Goal: Task Accomplishment & Management: Manage account settings

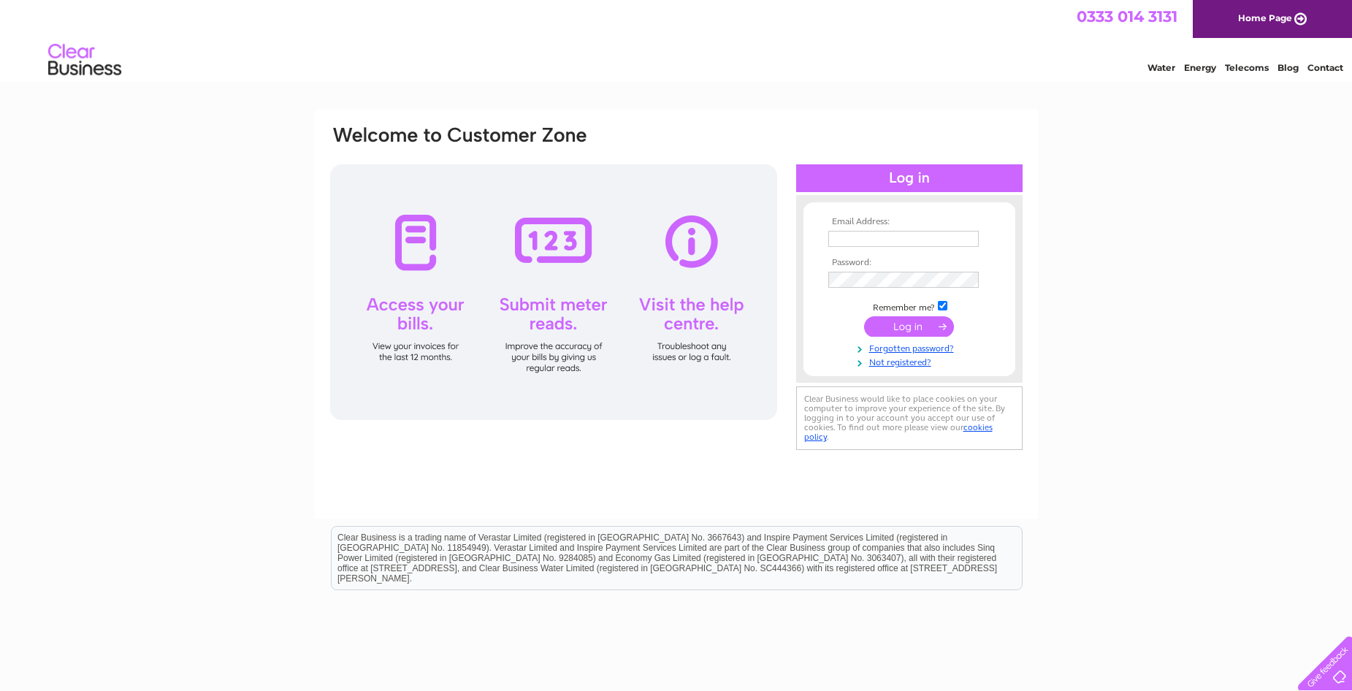
click at [919, 238] on input "text" at bounding box center [904, 239] width 151 height 16
type input "ewacz1286@gmail.com"
click at [864, 318] on input "submit" at bounding box center [909, 328] width 90 height 20
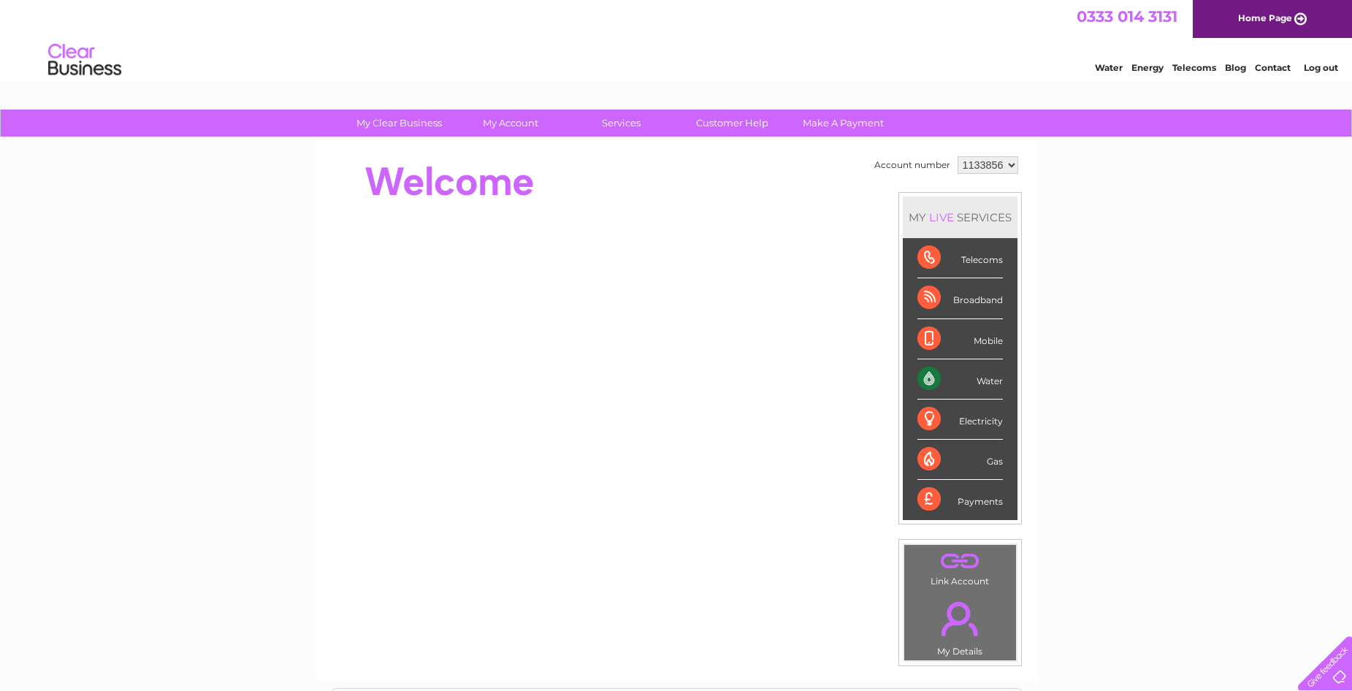
click at [974, 377] on div "Water" at bounding box center [960, 379] width 85 height 40
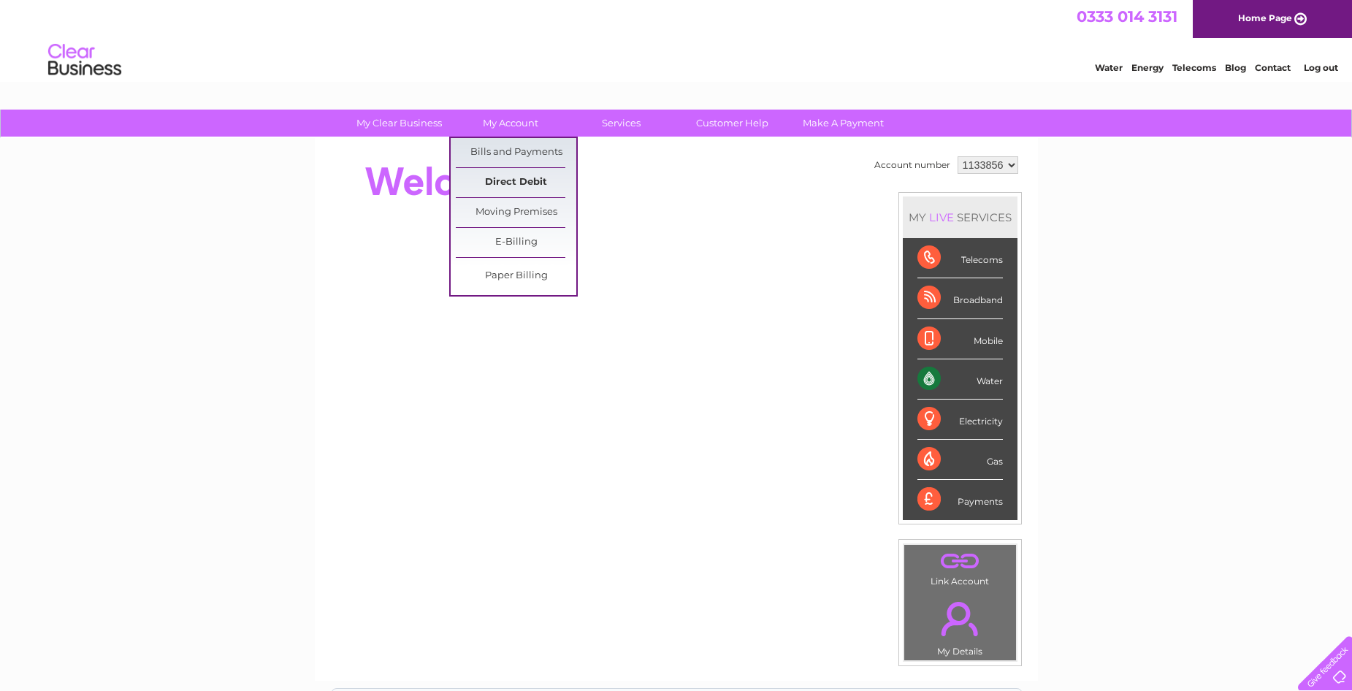
click at [511, 179] on link "Direct Debit" at bounding box center [516, 182] width 121 height 29
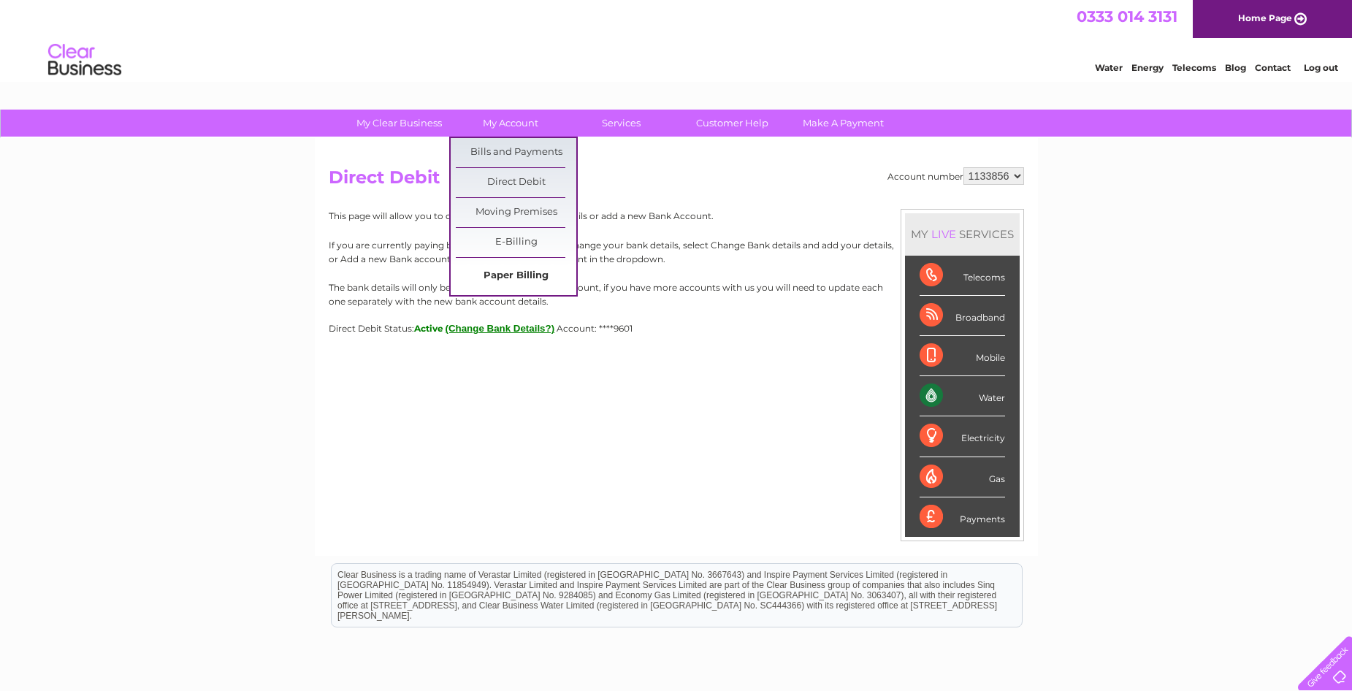
click at [511, 283] on link "Paper Billing" at bounding box center [516, 276] width 121 height 29
click at [512, 144] on link "Bills and Payments" at bounding box center [516, 152] width 121 height 29
click at [510, 177] on link "Direct Debit" at bounding box center [516, 182] width 121 height 29
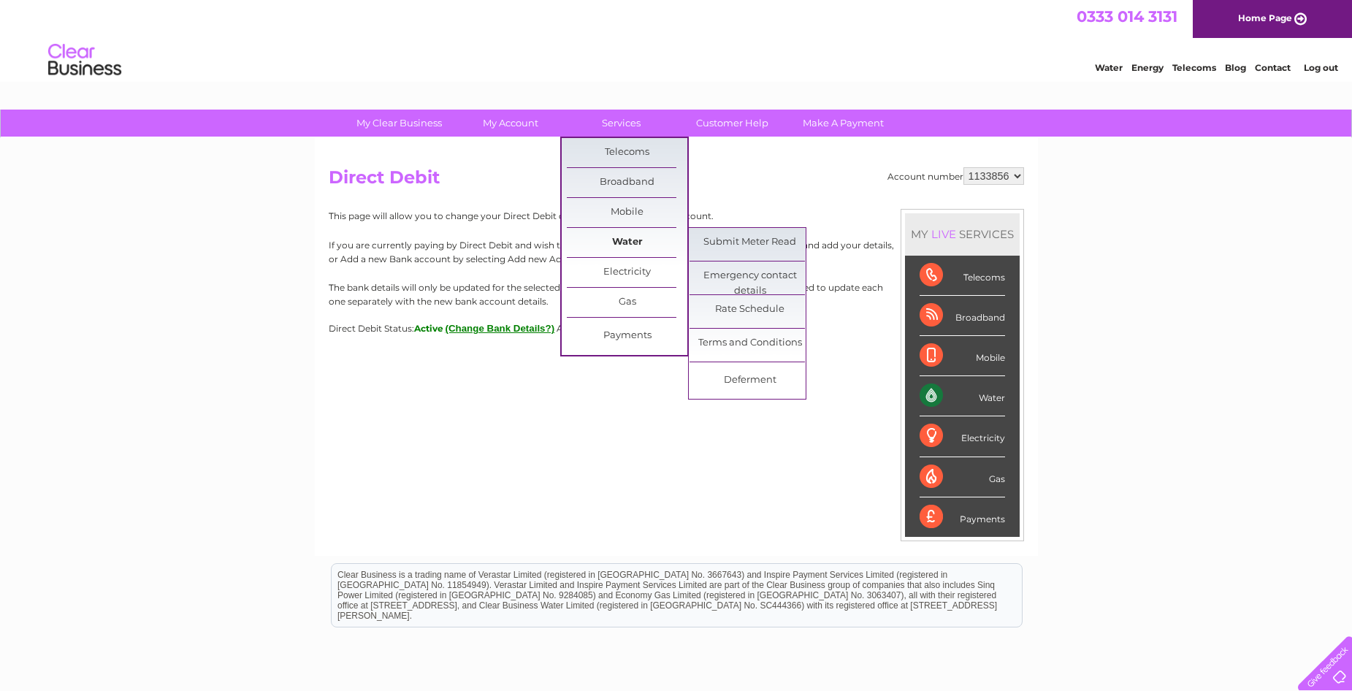
click at [625, 240] on link "Water" at bounding box center [627, 242] width 121 height 29
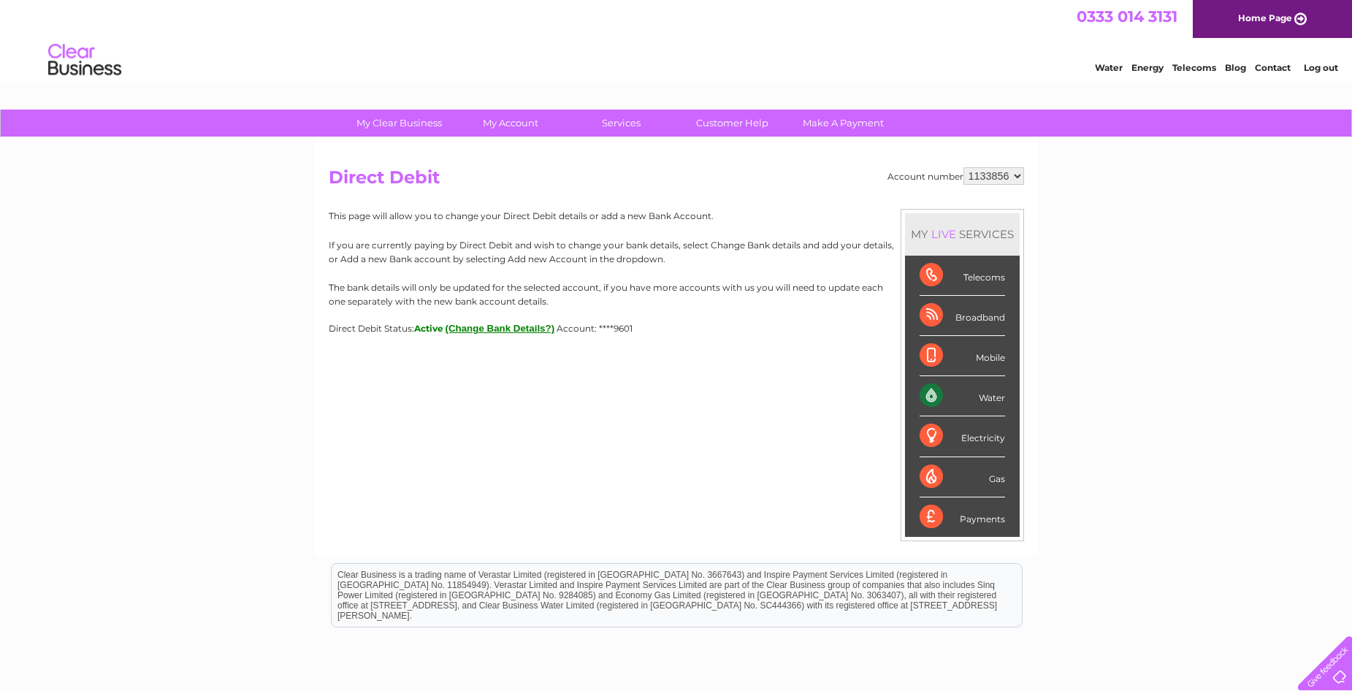
click at [986, 399] on div "Water" at bounding box center [962, 396] width 85 height 40
click at [1013, 180] on select "1133856" at bounding box center [994, 176] width 61 height 18
click at [964, 167] on select "1133856" at bounding box center [994, 176] width 61 height 18
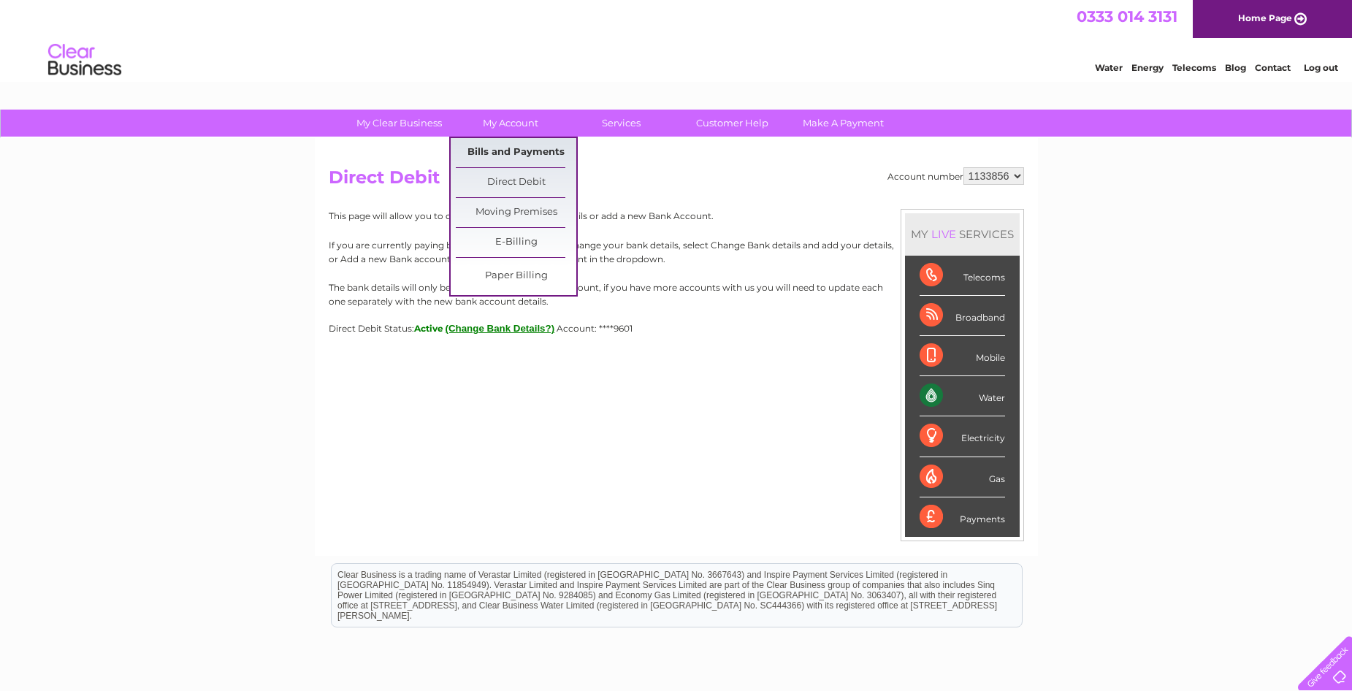
click at [513, 145] on link "Bills and Payments" at bounding box center [516, 152] width 121 height 29
click at [511, 150] on link "Bills and Payments" at bounding box center [516, 152] width 121 height 29
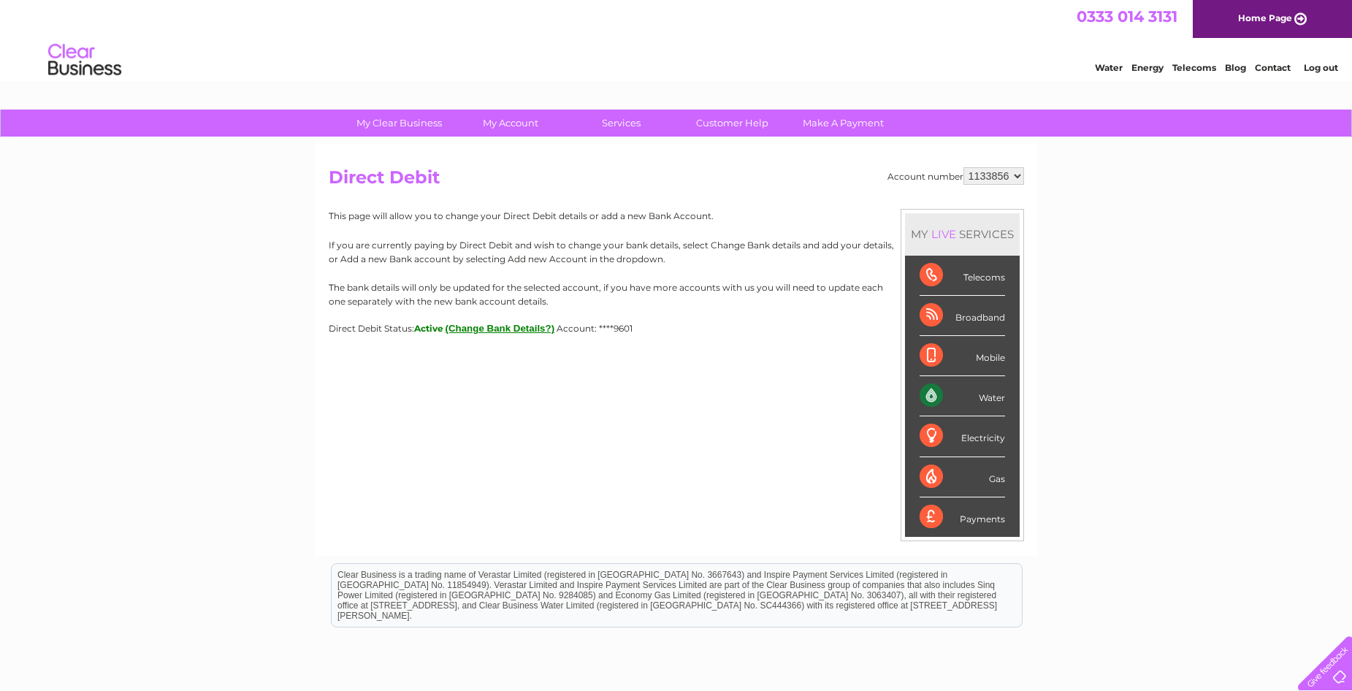
click at [493, 332] on button "(Change Bank Details?)" at bounding box center [501, 328] width 110 height 11
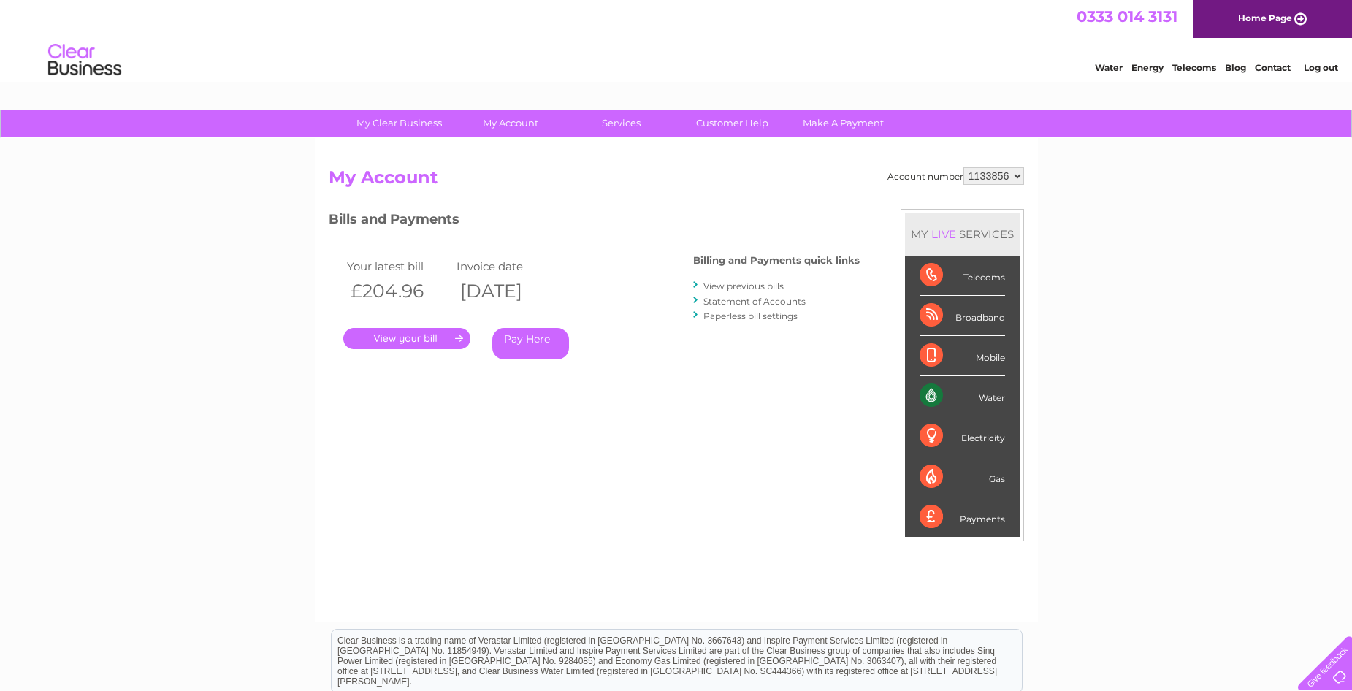
click at [405, 332] on link "." at bounding box center [406, 338] width 127 height 21
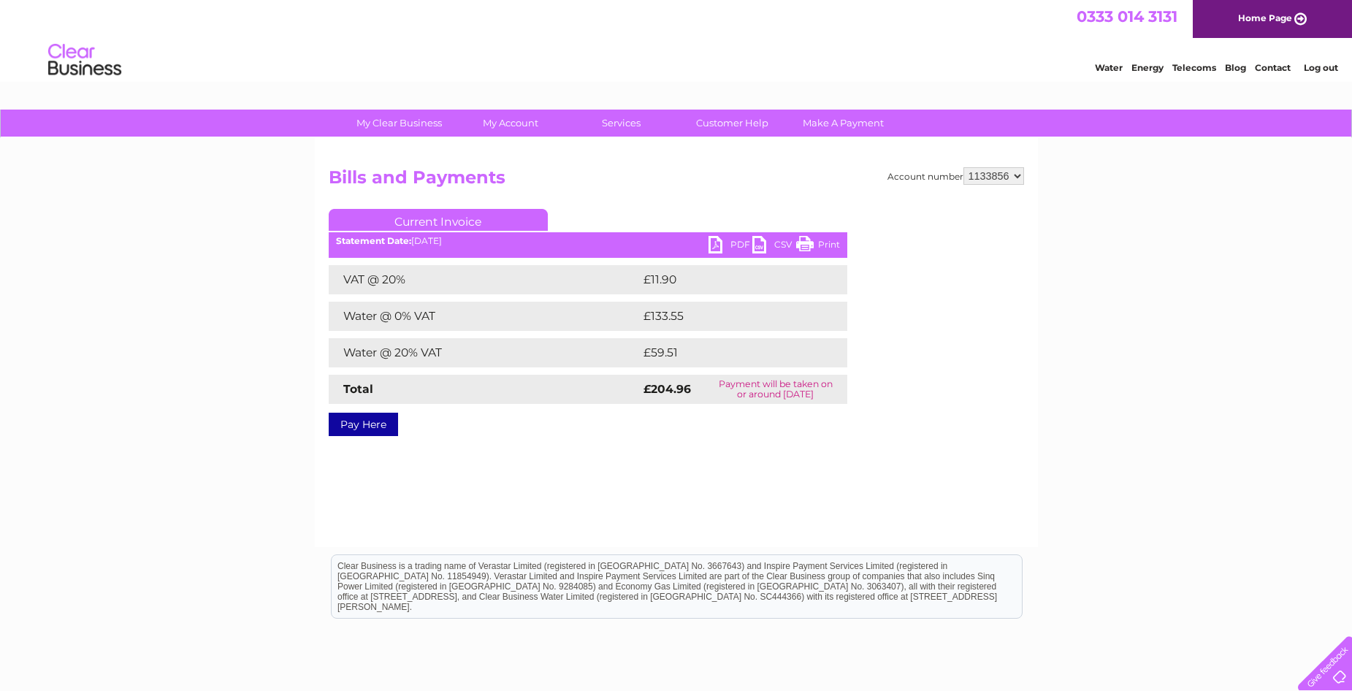
click at [823, 247] on link "Print" at bounding box center [818, 246] width 44 height 21
click at [457, 218] on link "Current Invoice" at bounding box center [438, 220] width 219 height 22
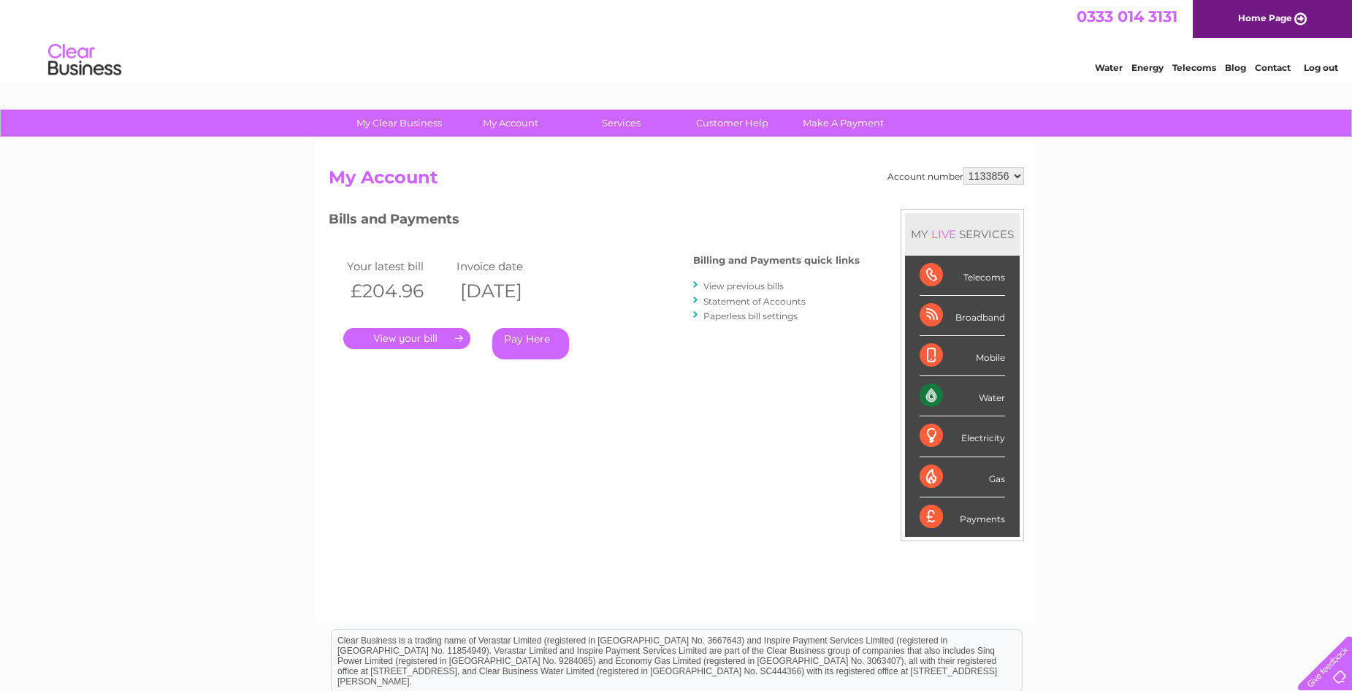
click at [738, 283] on link "View previous bills" at bounding box center [744, 286] width 80 height 11
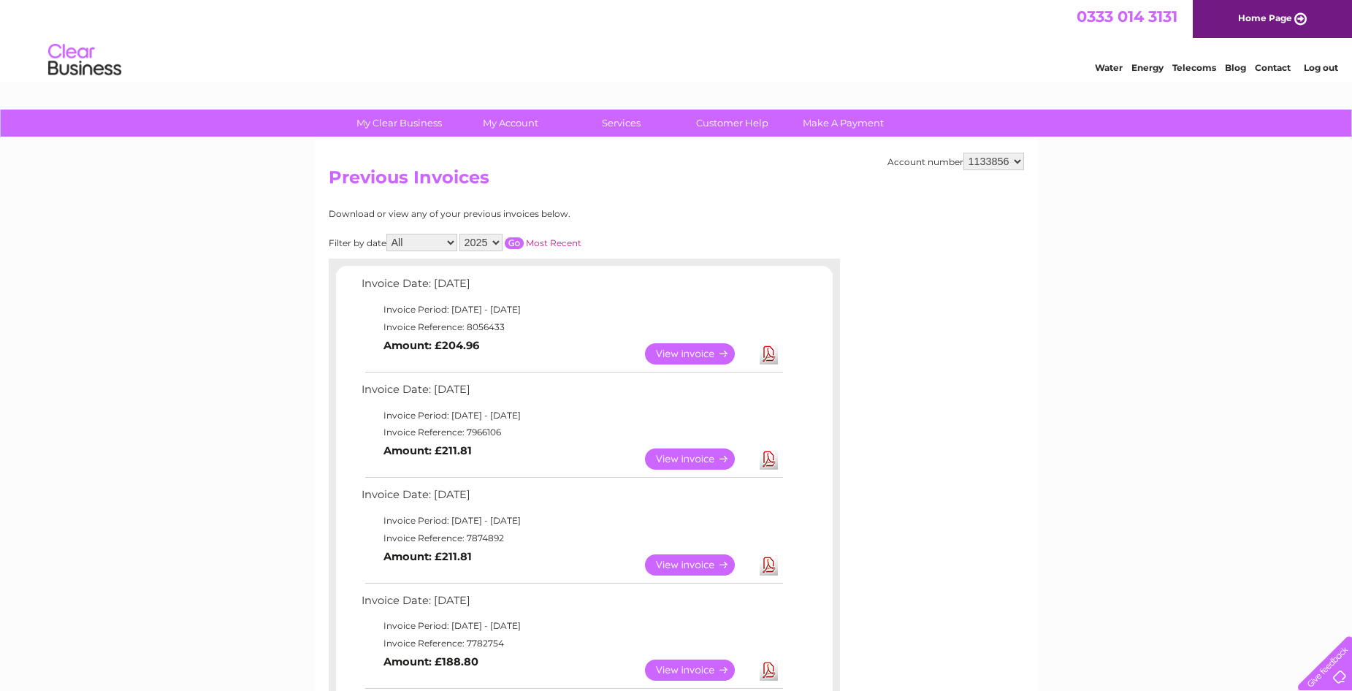
click at [699, 455] on link "View" at bounding box center [698, 459] width 107 height 21
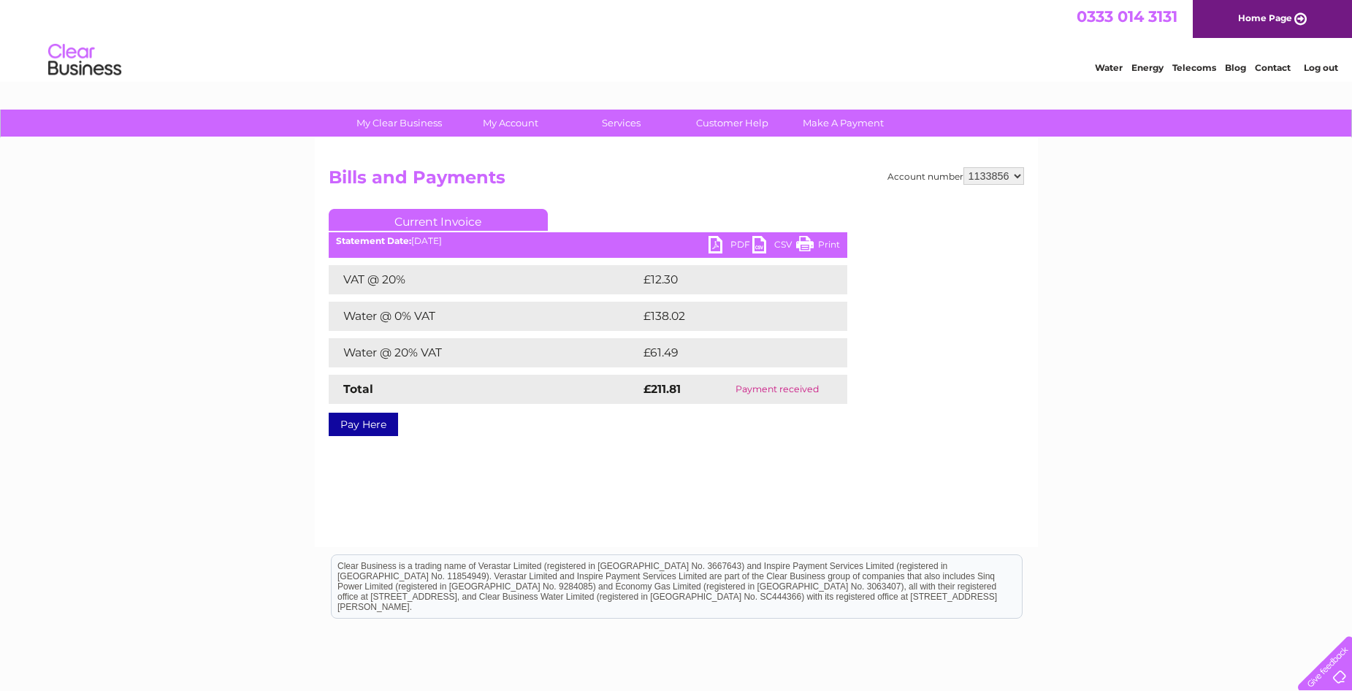
click at [825, 240] on link "Print" at bounding box center [818, 246] width 44 height 21
